Goal: Task Accomplishment & Management: Use online tool/utility

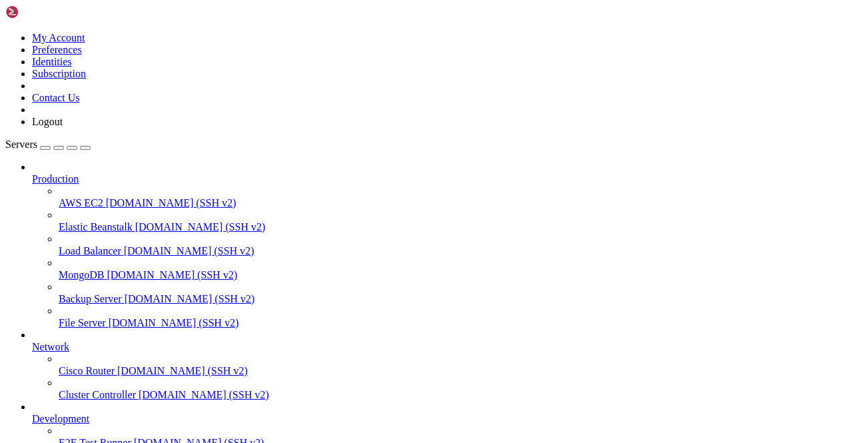
scroll to position [165, 0]
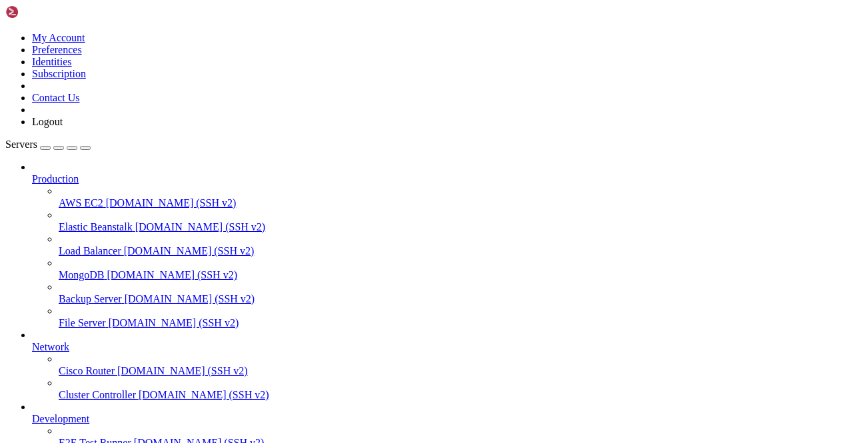
scroll to position [1063, 0]
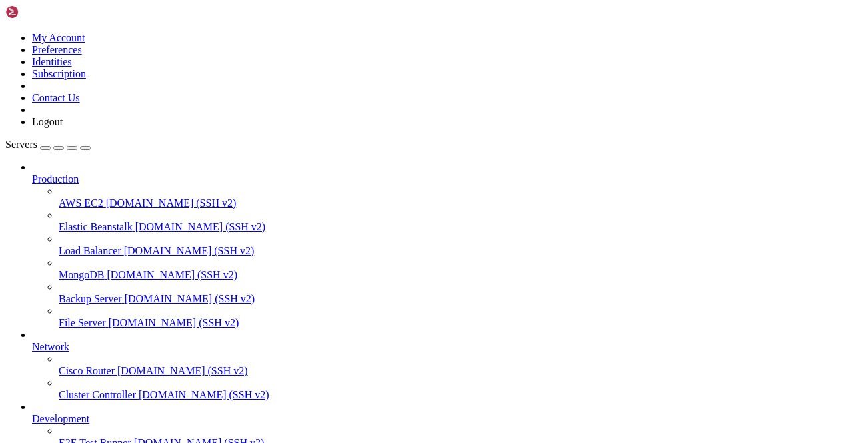
type input "Kindly"
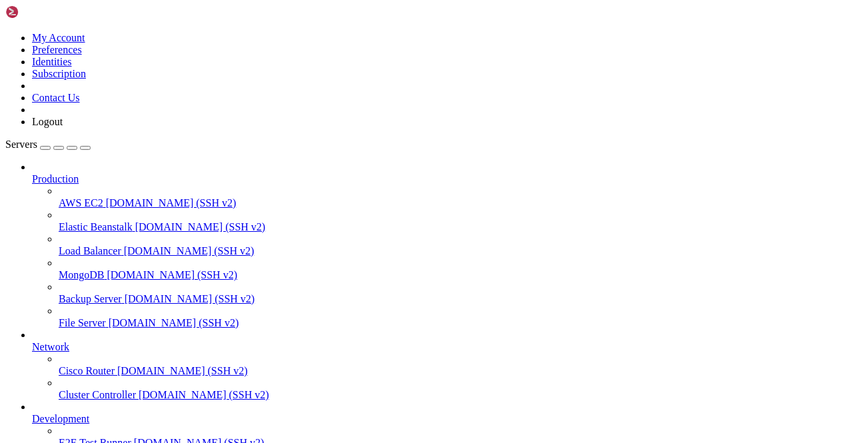
scroll to position [92497, 0]
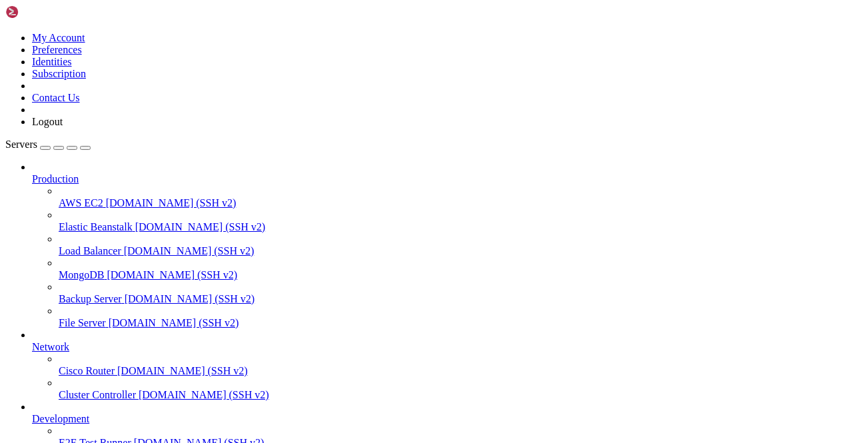
drag, startPoint x: 143, startPoint y: 1121, endPoint x: 63, endPoint y: 1084, distance: 88.0
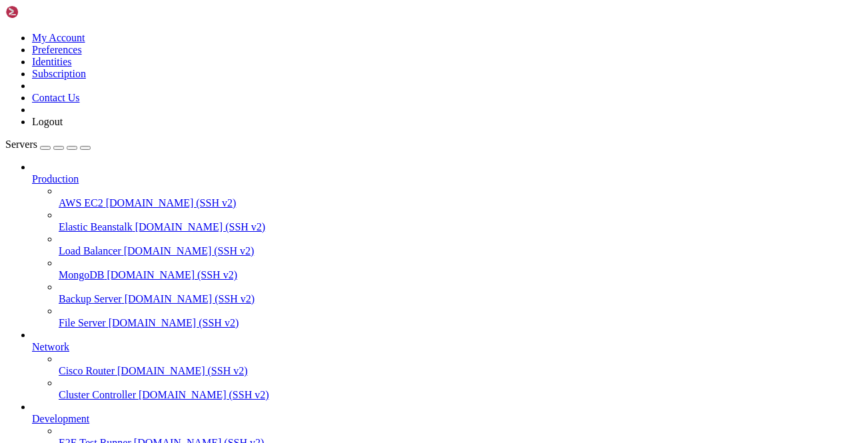
drag, startPoint x: 69, startPoint y: 1048, endPoint x: 65, endPoint y: 1040, distance: 8.9
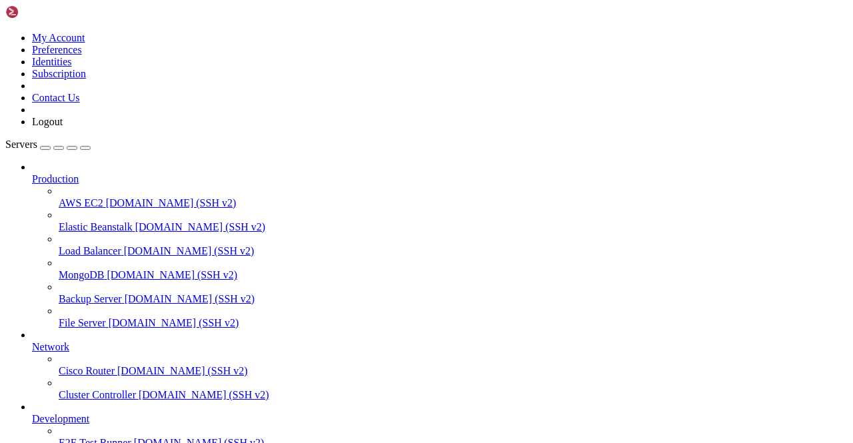
scroll to position [27786, 0]
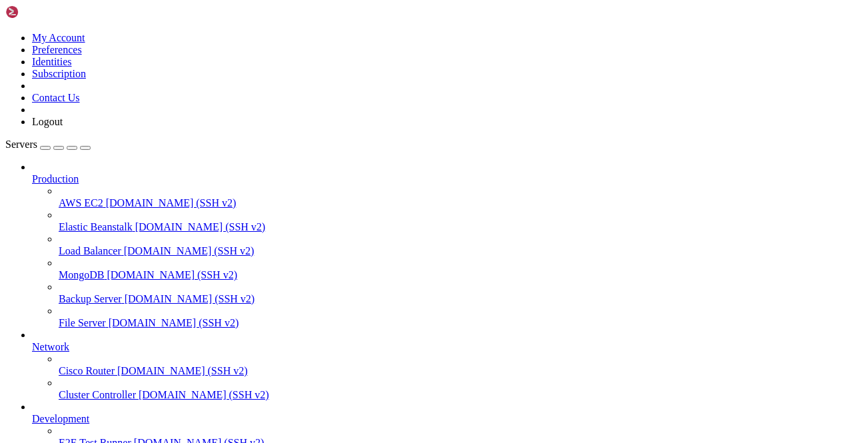
scroll to position [29333, 0]
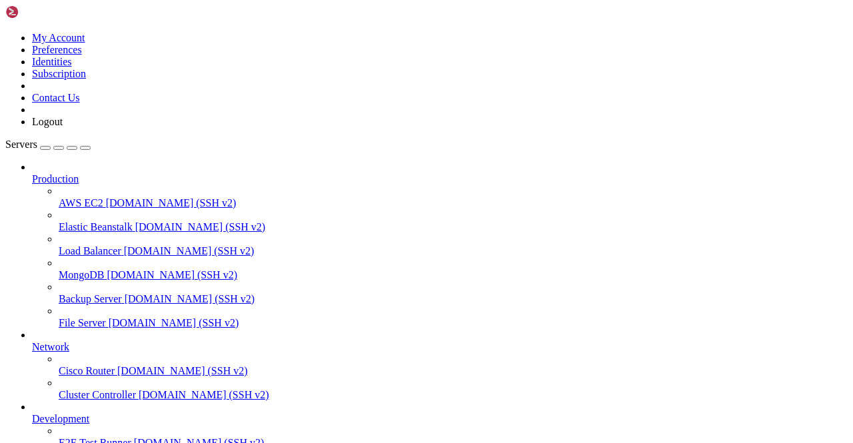
scroll to position [35478, 0]
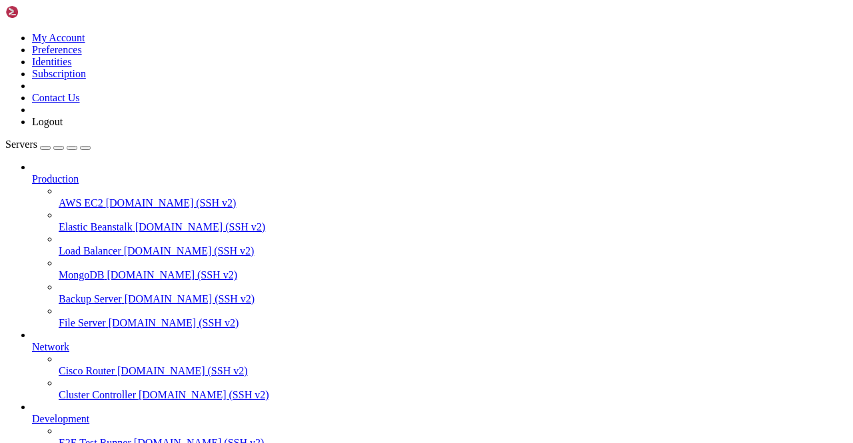
scroll to position [39410, 0]
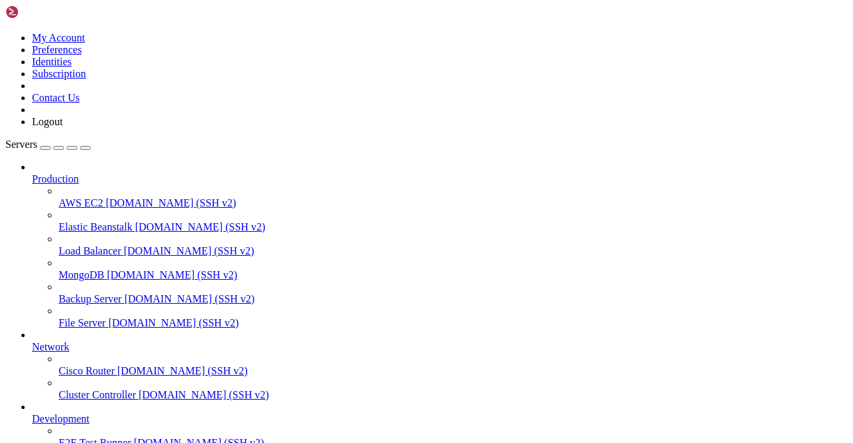
scroll to position [52467, 0]
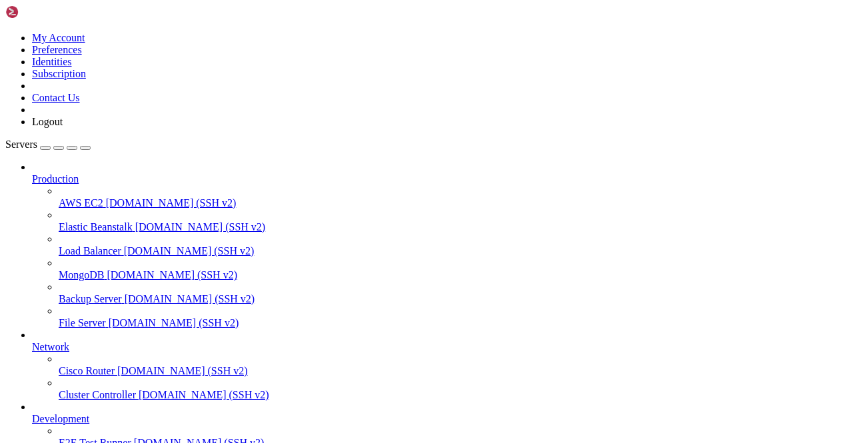
scroll to position [61518, 0]
